Goal: Task Accomplishment & Management: Manage account settings

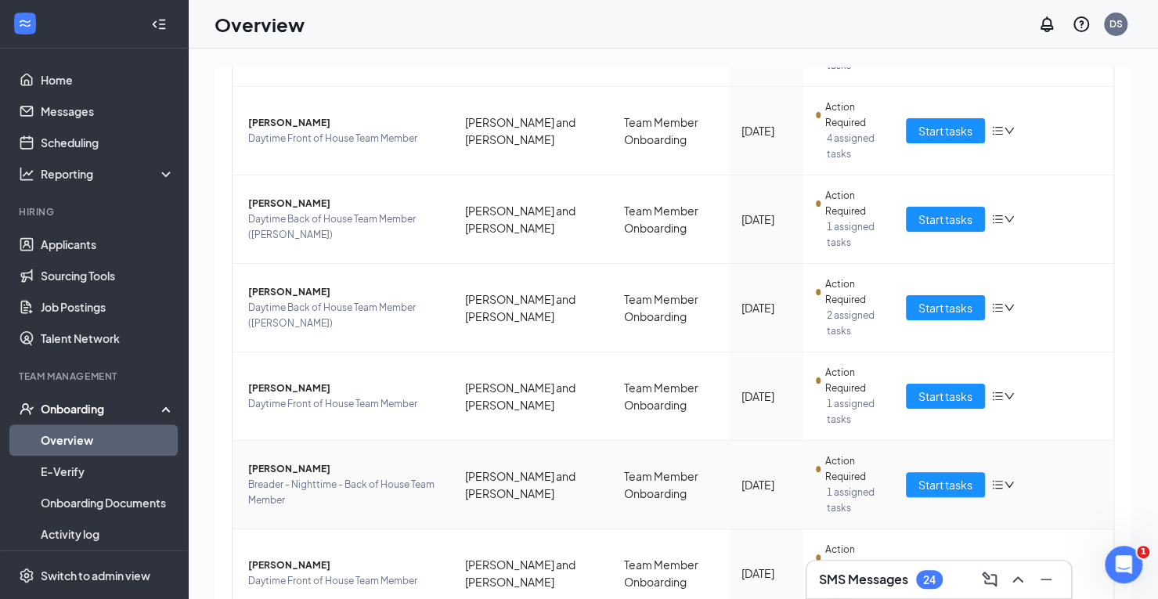
scroll to position [617, 0]
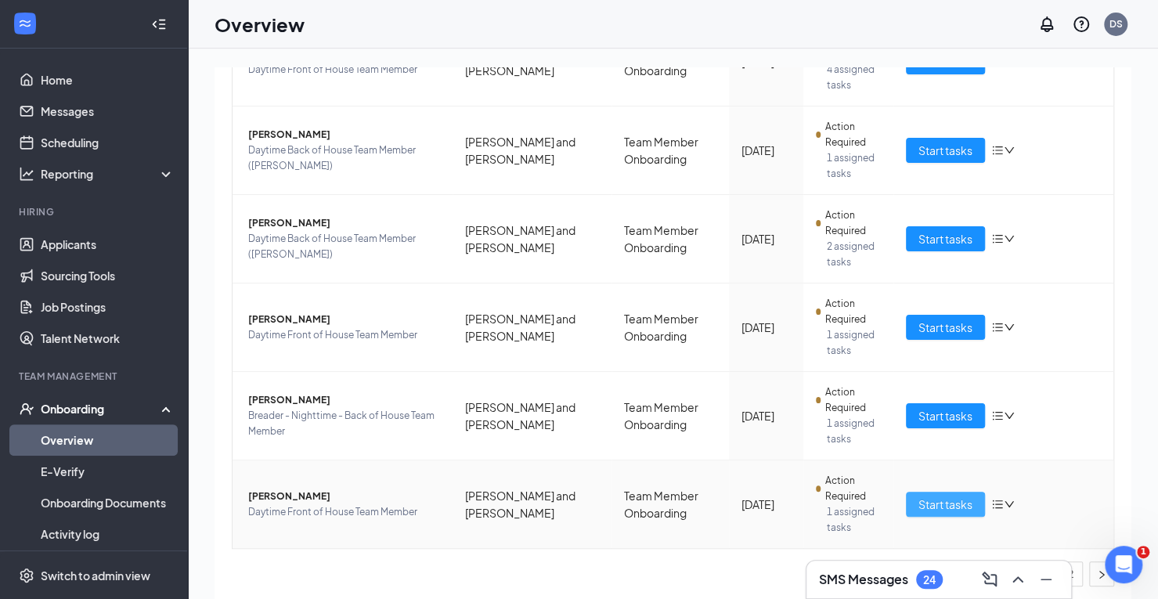
click at [946, 496] on span "Start tasks" at bounding box center [946, 504] width 54 height 17
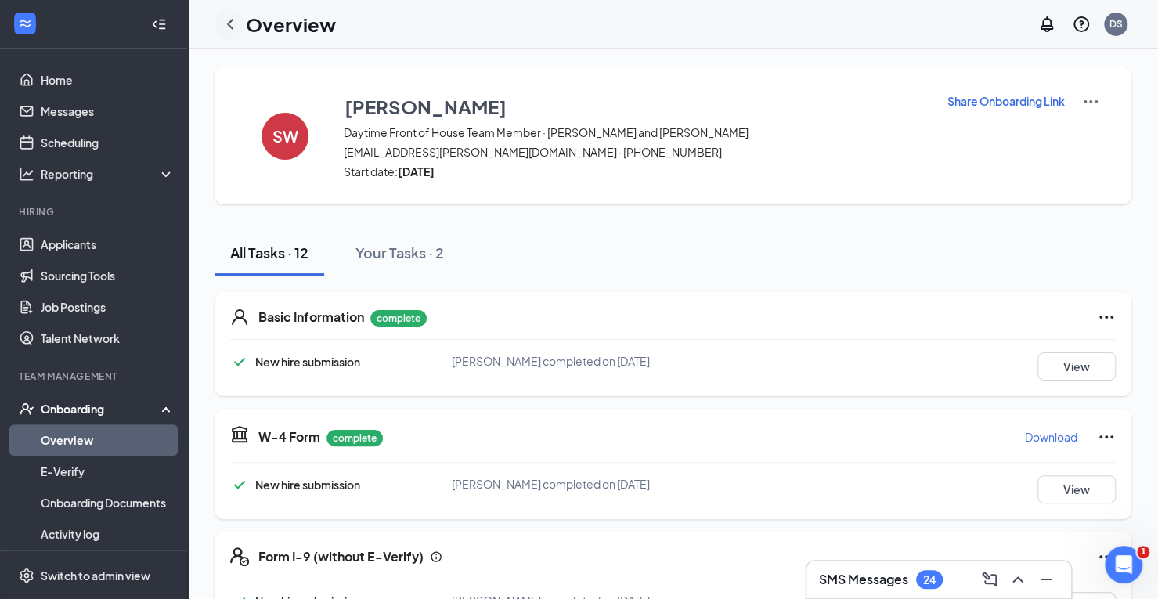
click at [226, 25] on icon "ChevronLeft" at bounding box center [230, 24] width 19 height 19
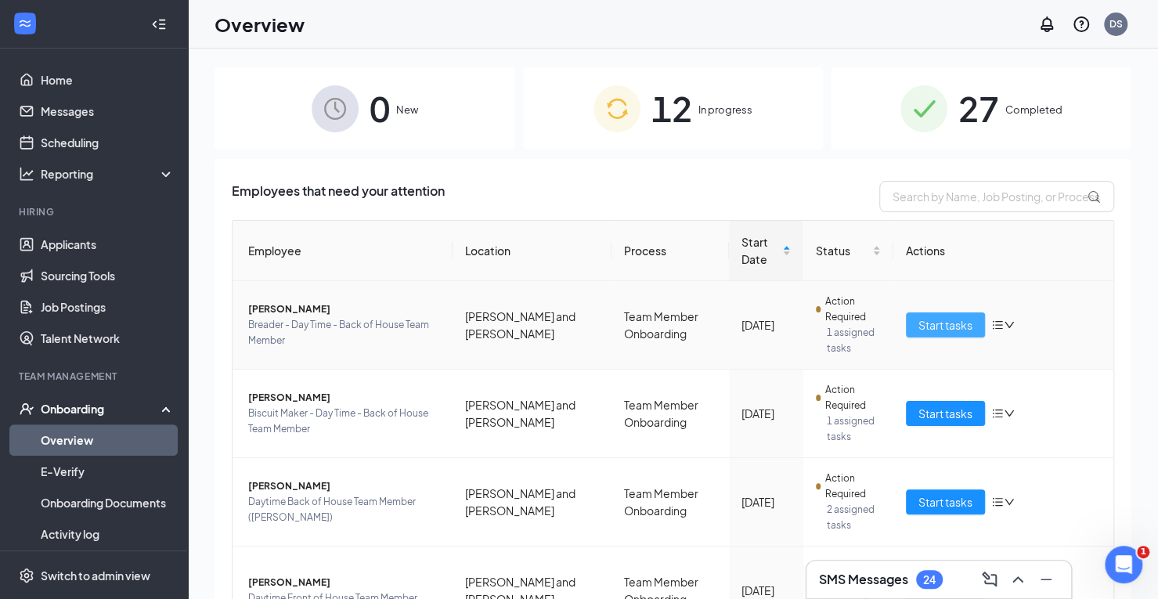
click at [933, 324] on span "Start tasks" at bounding box center [946, 324] width 54 height 17
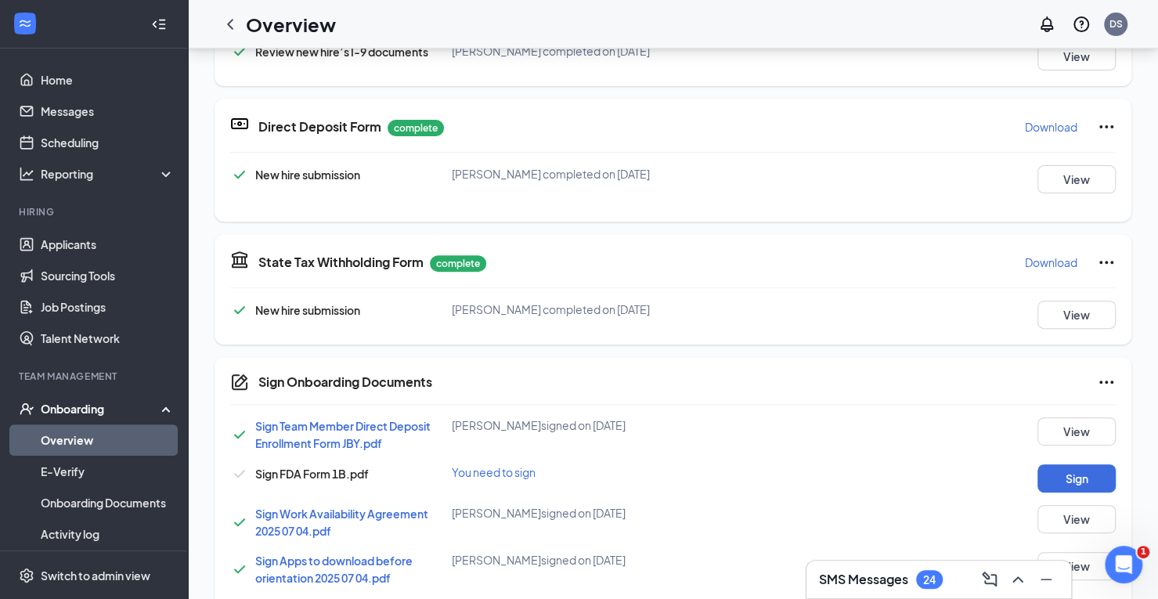
scroll to position [235, 0]
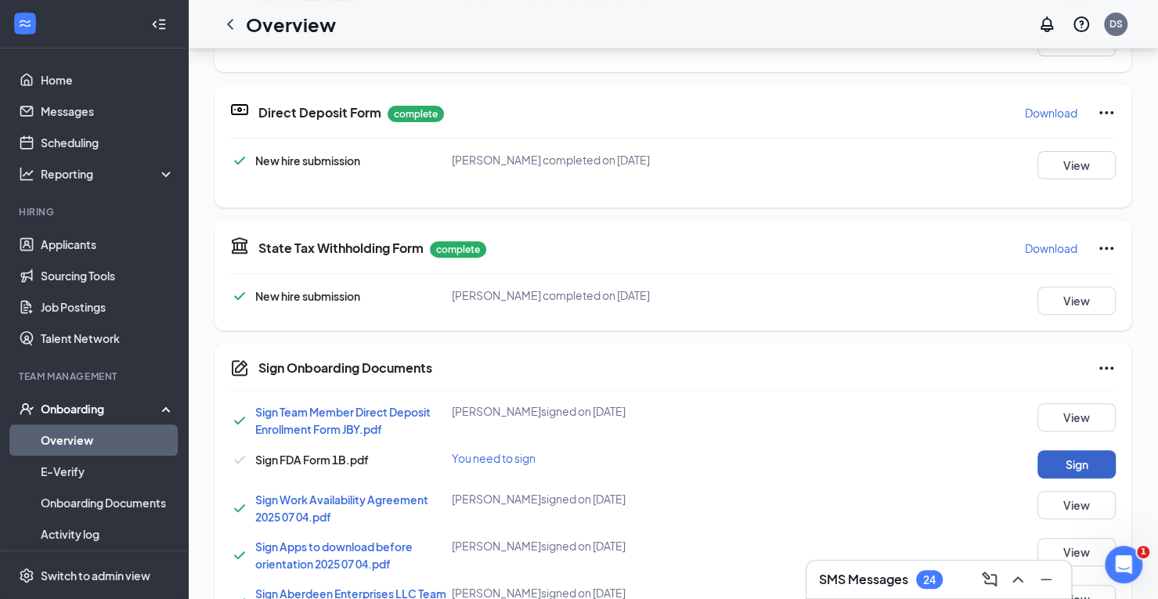
click at [1046, 463] on button "Sign" at bounding box center [1077, 464] width 78 height 28
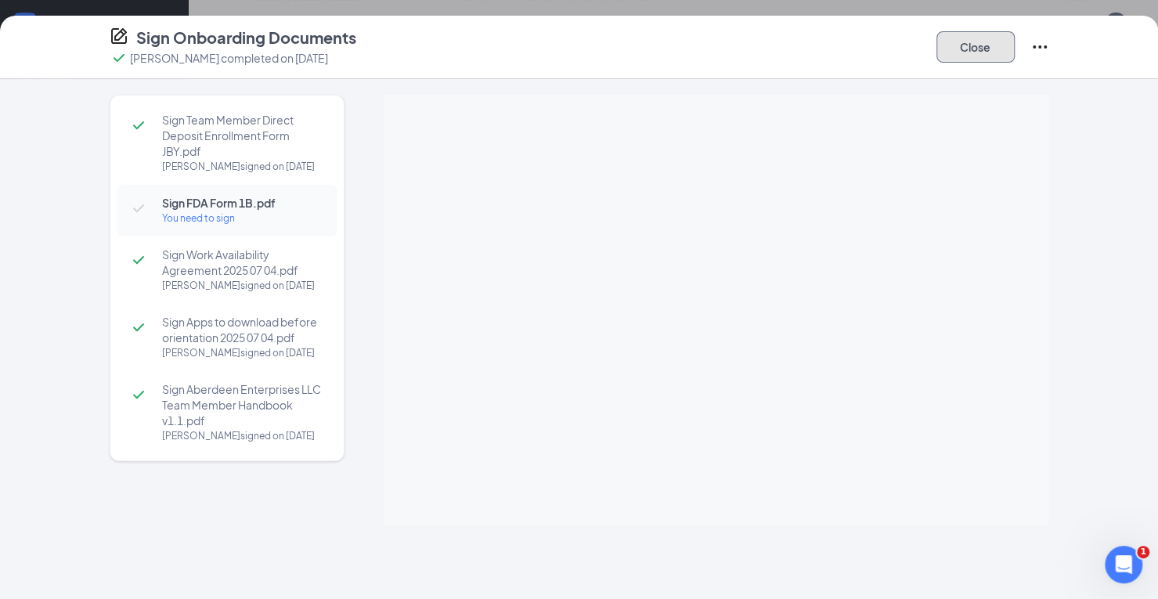
click at [993, 42] on div "Close" at bounding box center [993, 47] width 113 height 41
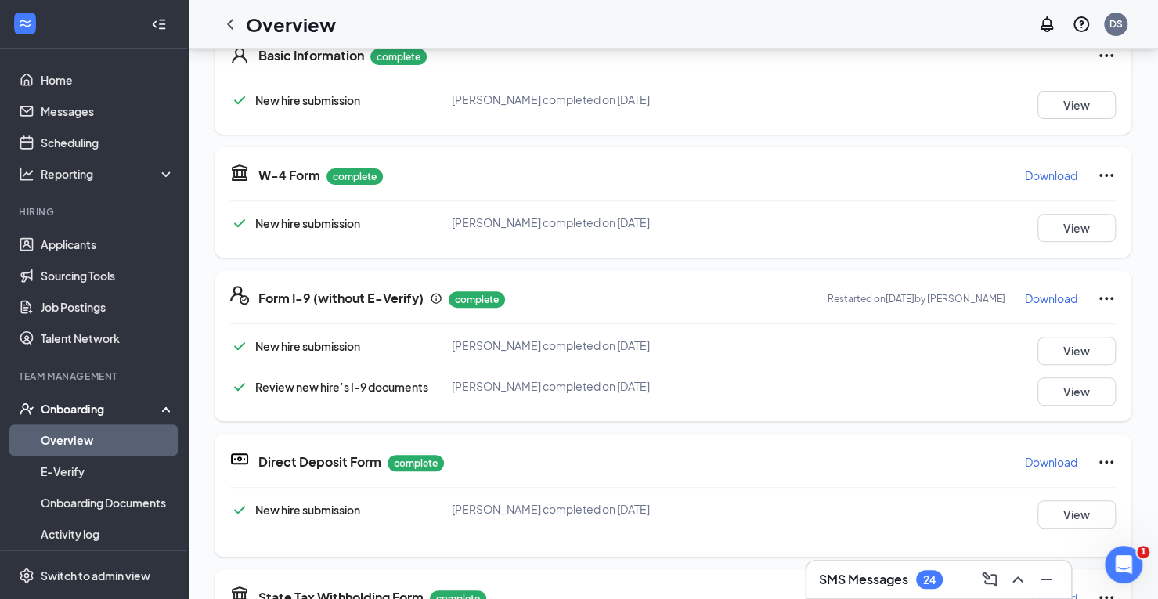
scroll to position [0, 0]
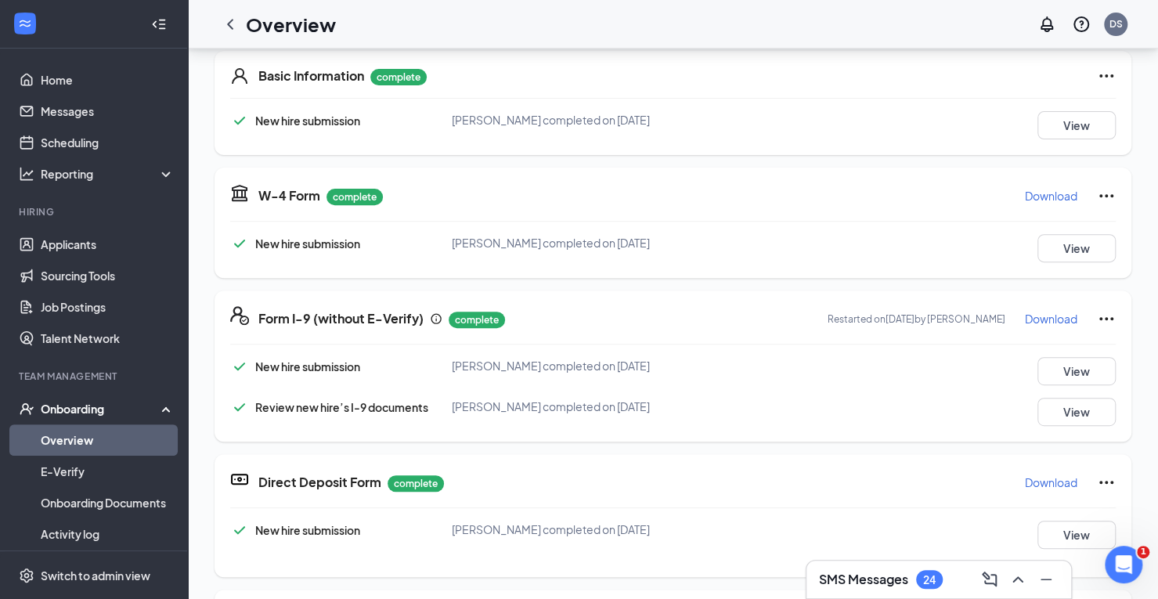
click at [64, 411] on div "Onboarding" at bounding box center [101, 409] width 121 height 16
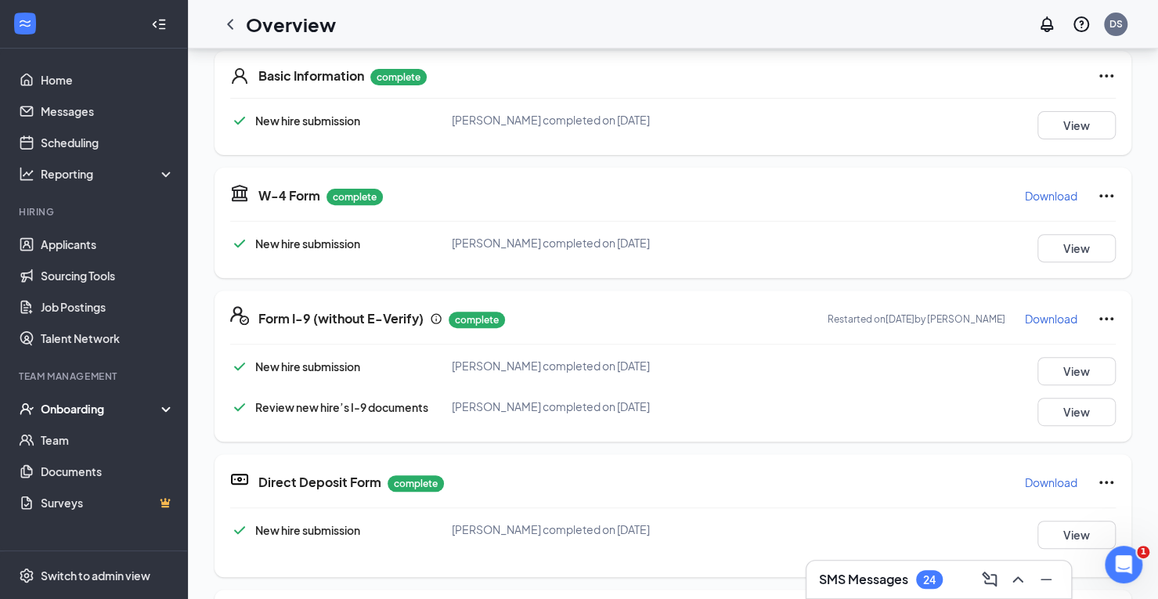
click at [64, 411] on div "Onboarding" at bounding box center [101, 409] width 121 height 16
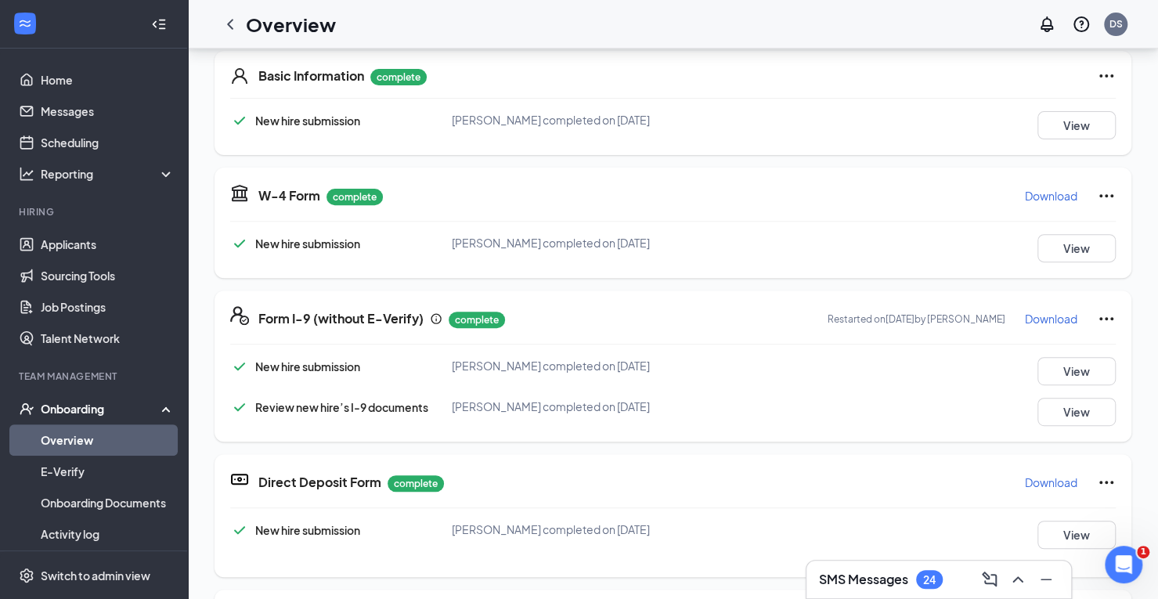
click at [60, 430] on link "Overview" at bounding box center [108, 439] width 134 height 31
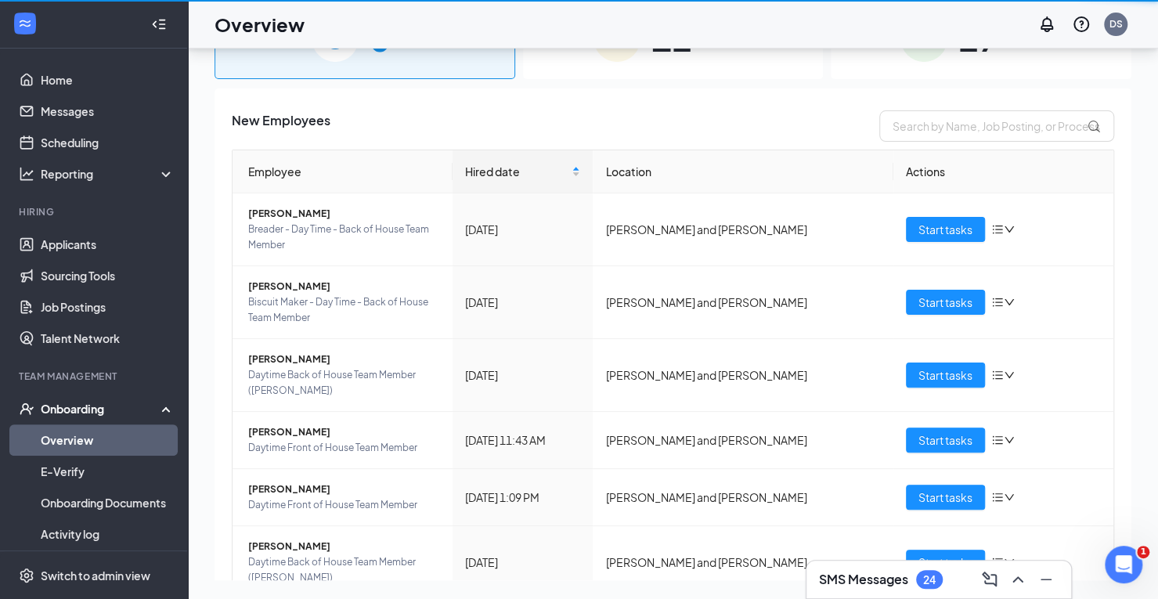
scroll to position [70, 0]
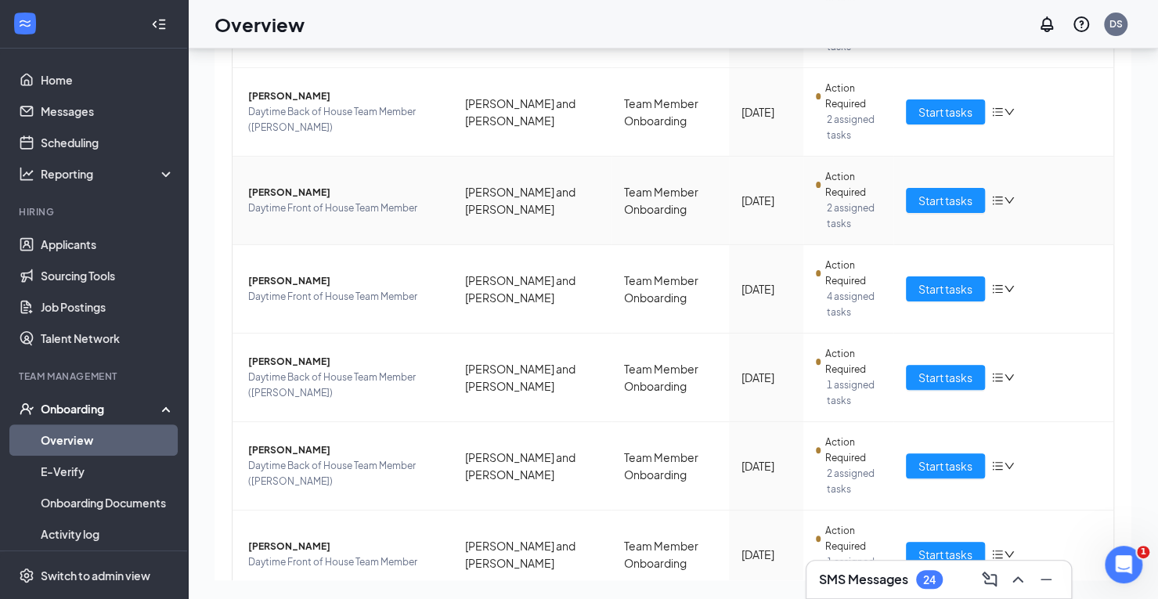
scroll to position [235, 0]
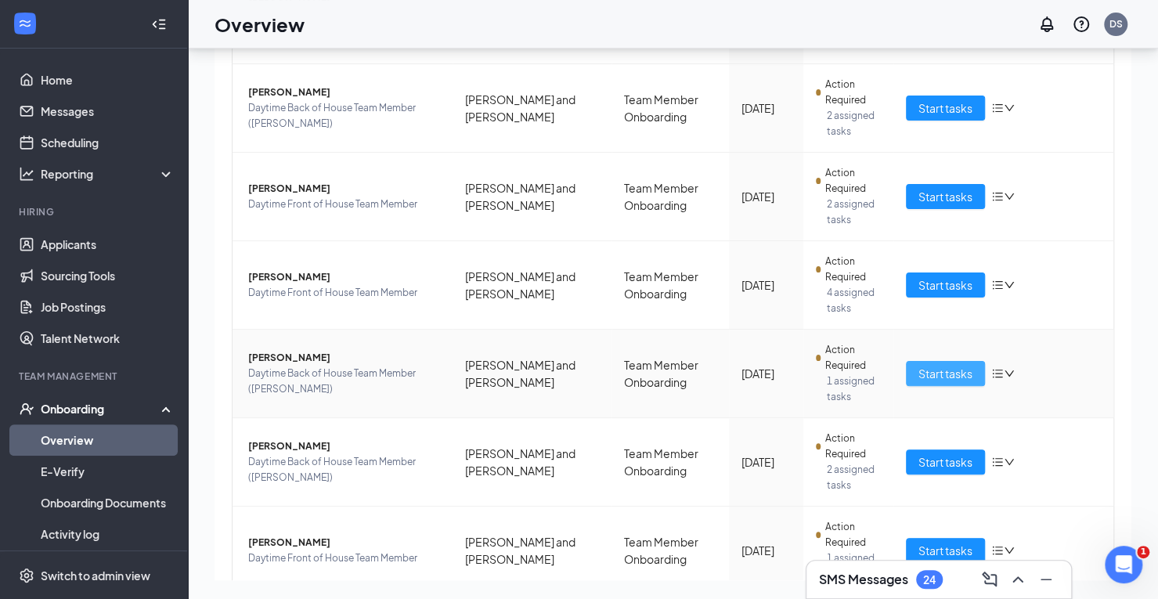
click at [938, 372] on span "Start tasks" at bounding box center [946, 373] width 54 height 17
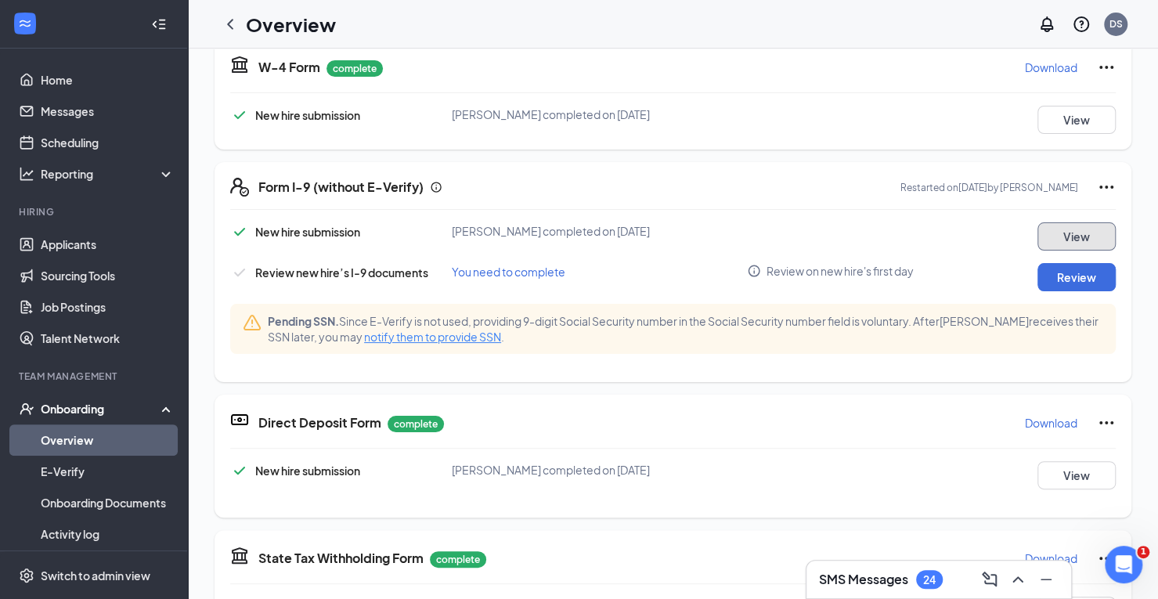
click at [1076, 237] on button "View" at bounding box center [1077, 236] width 78 height 28
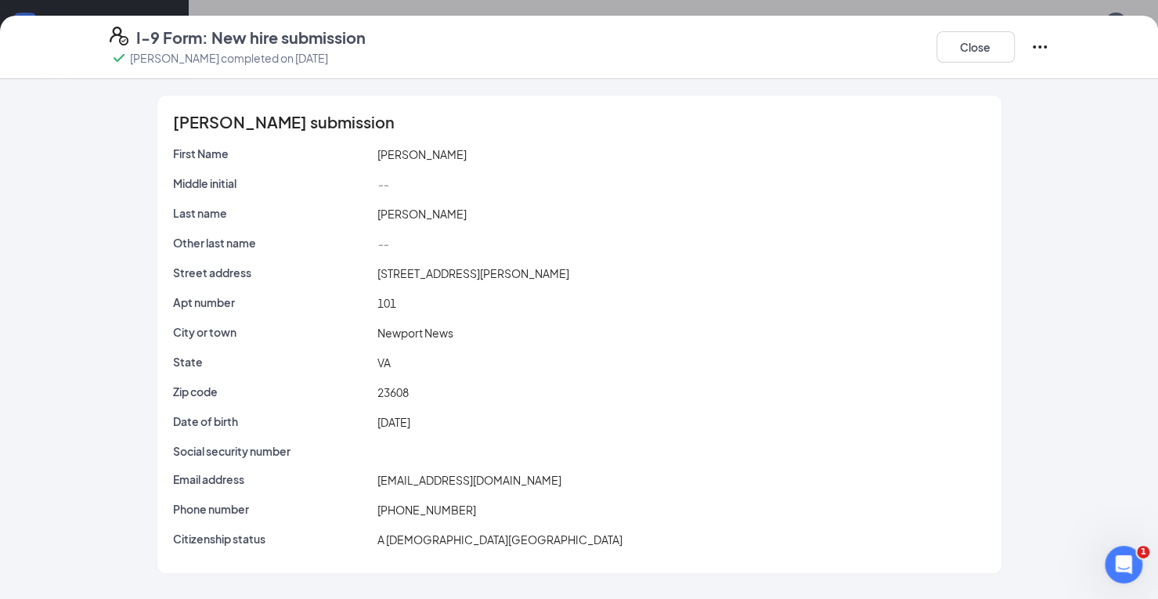
click at [1042, 41] on icon "Ellipses" at bounding box center [1040, 47] width 19 height 19
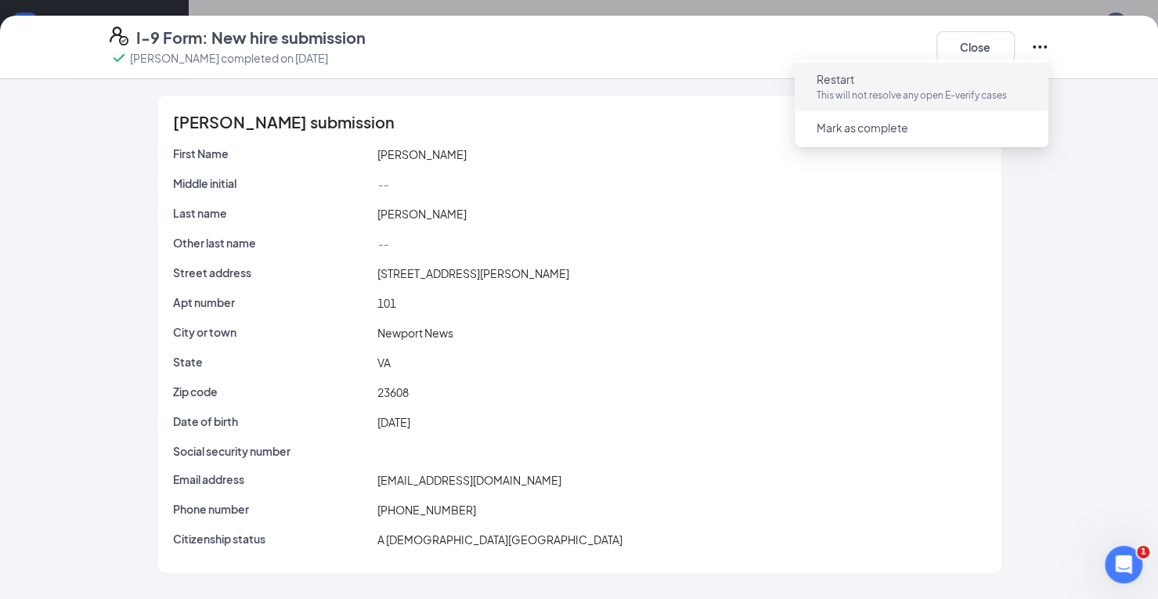
click at [856, 95] on p "This will not resolve any open E-verify cases" at bounding box center [922, 96] width 210 height 16
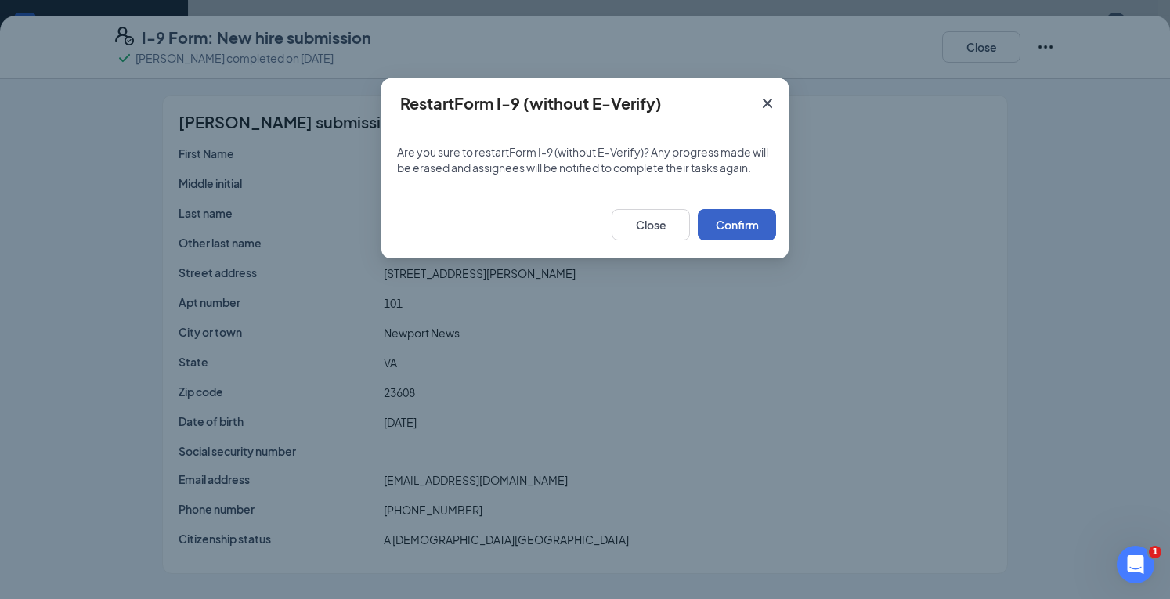
click at [738, 222] on button "Confirm" at bounding box center [737, 224] width 78 height 31
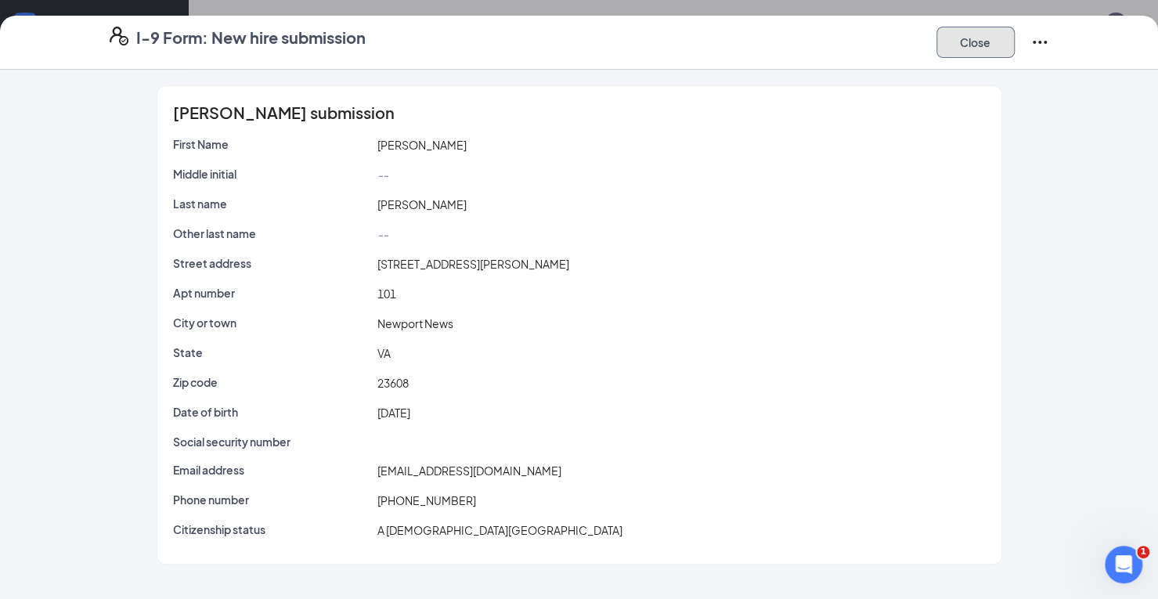
click at [965, 31] on button "Close" at bounding box center [976, 42] width 78 height 31
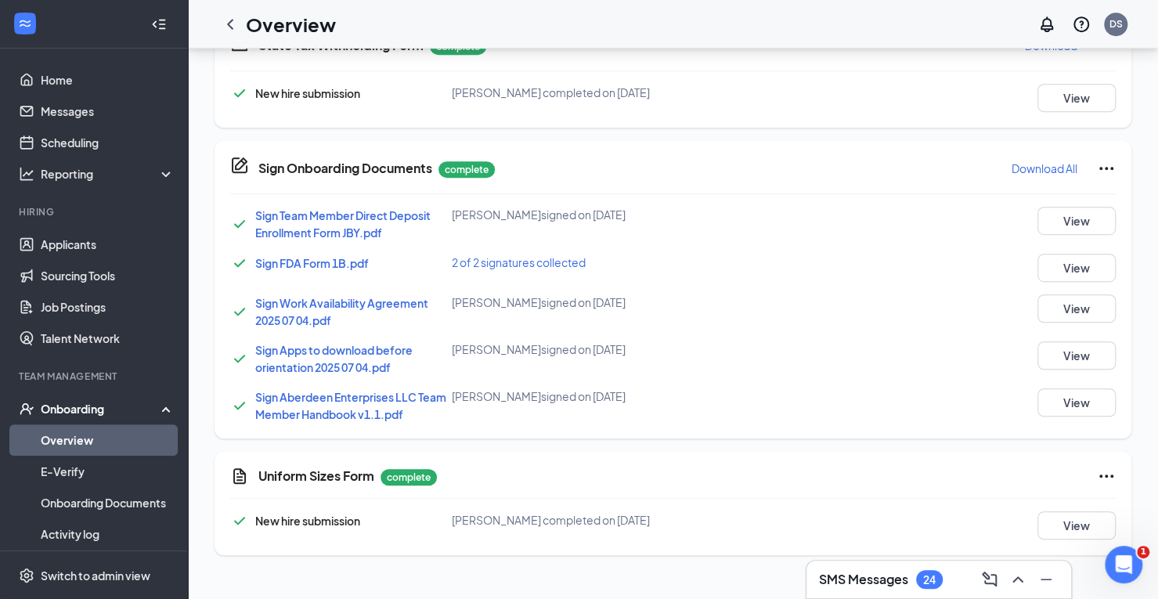
scroll to position [548, 0]
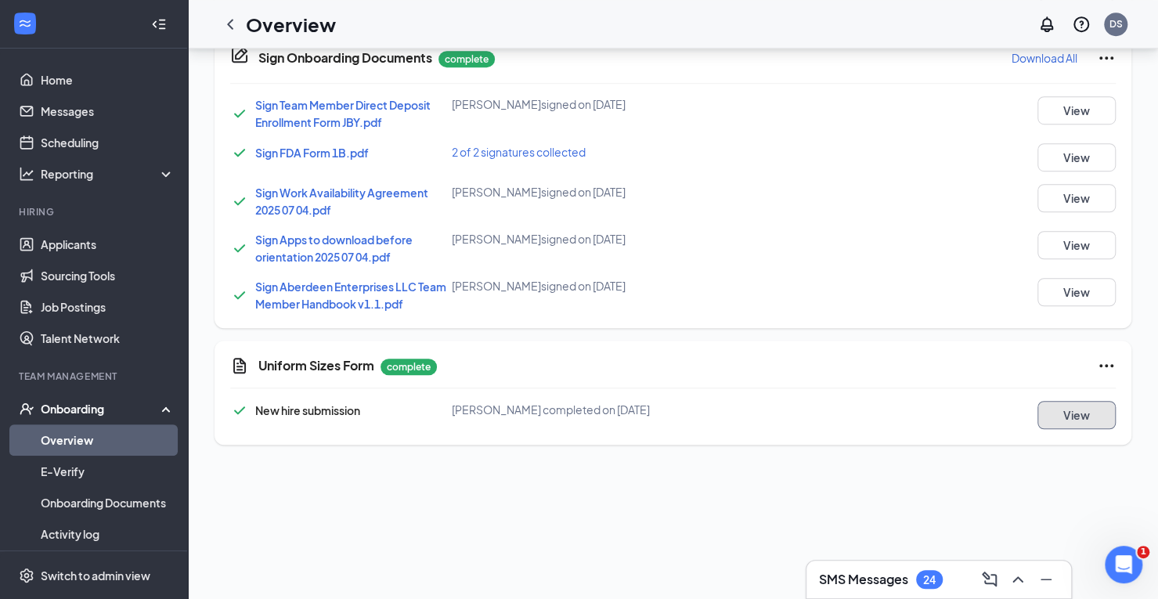
click at [1070, 414] on button "View" at bounding box center [1077, 415] width 78 height 28
